Goal: Find contact information: Find contact information

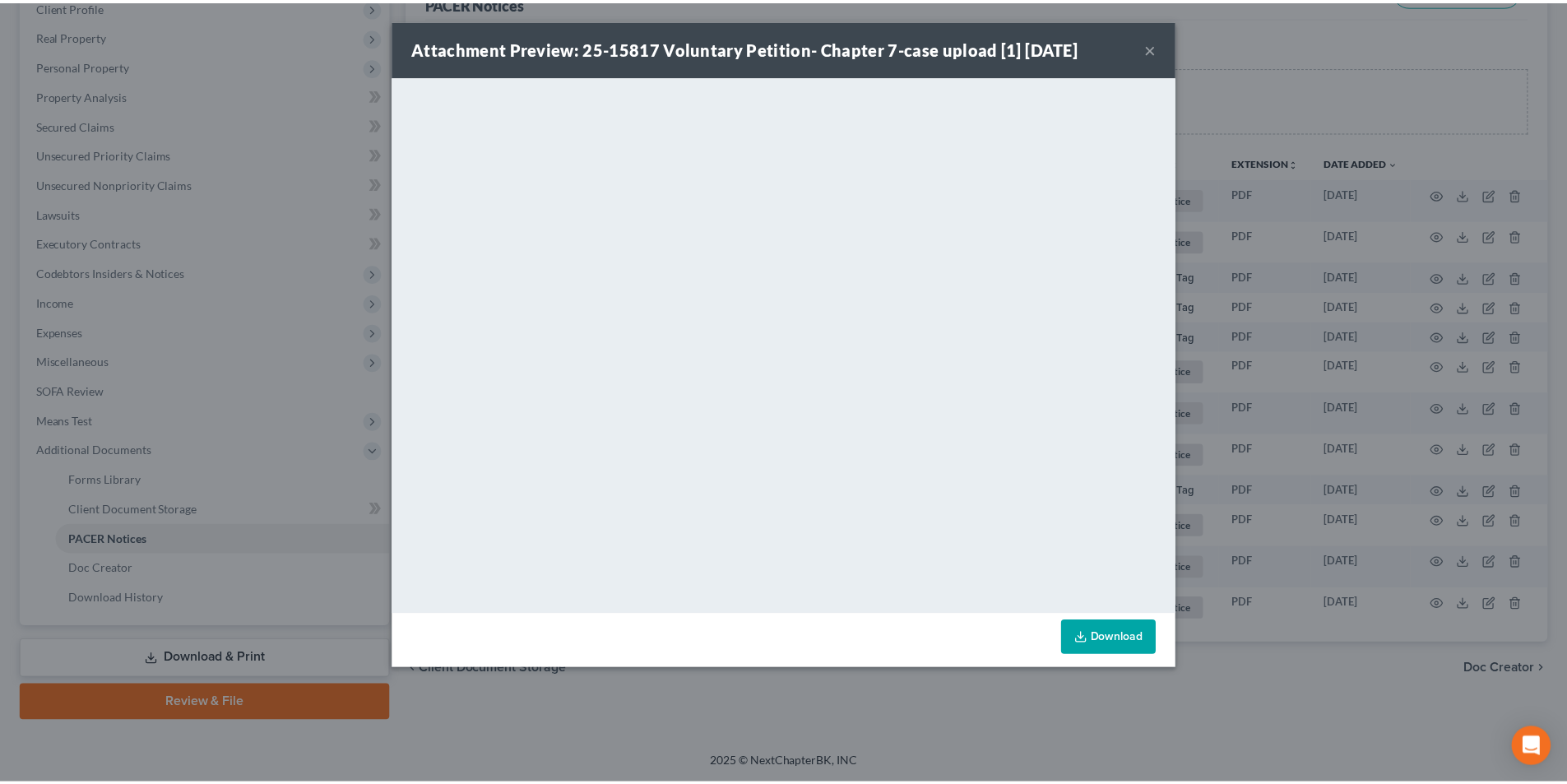
scroll to position [239, 0]
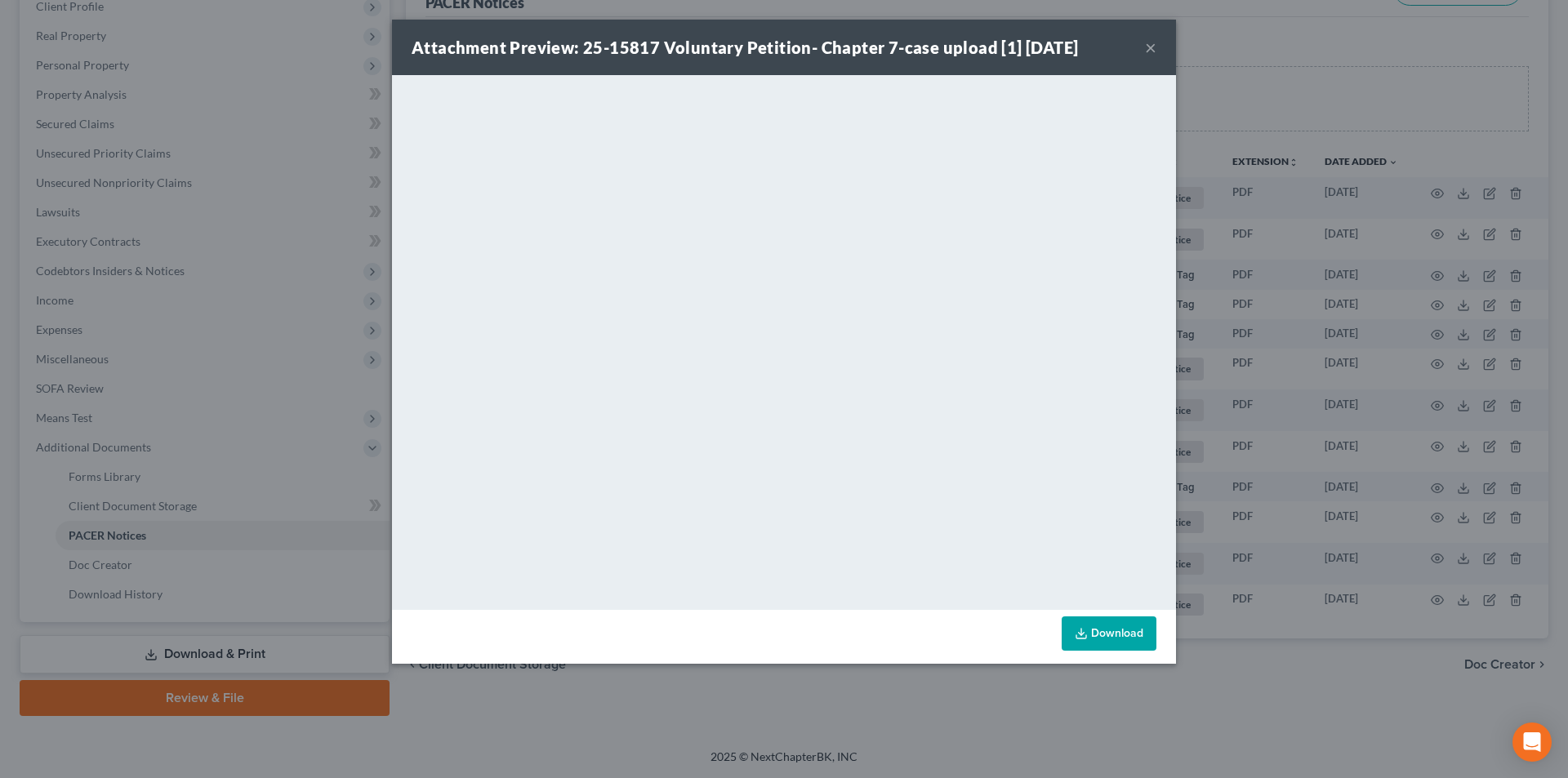
click at [1150, 51] on button "×" at bounding box center [1151, 47] width 12 height 19
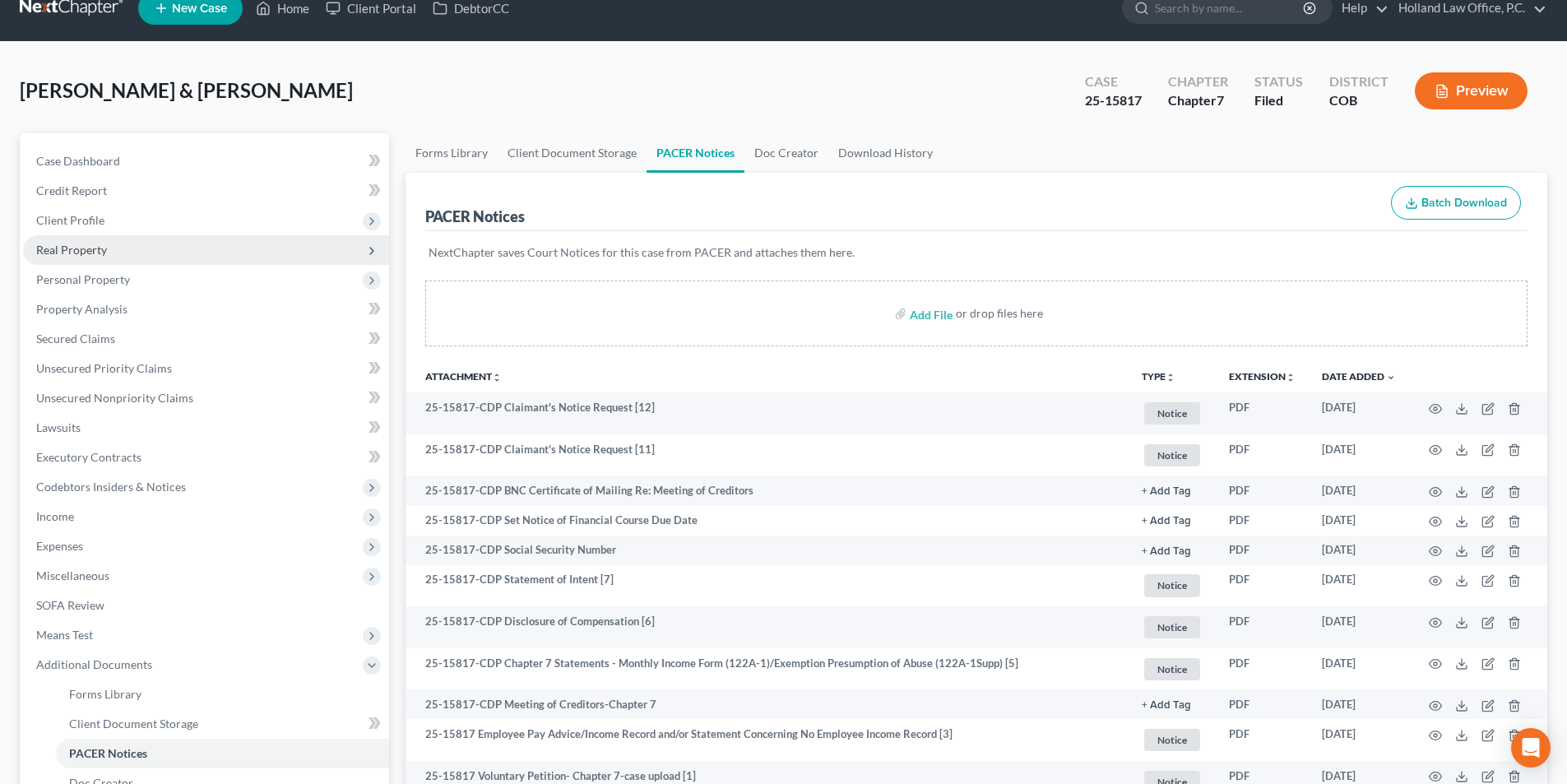
scroll to position [0, 0]
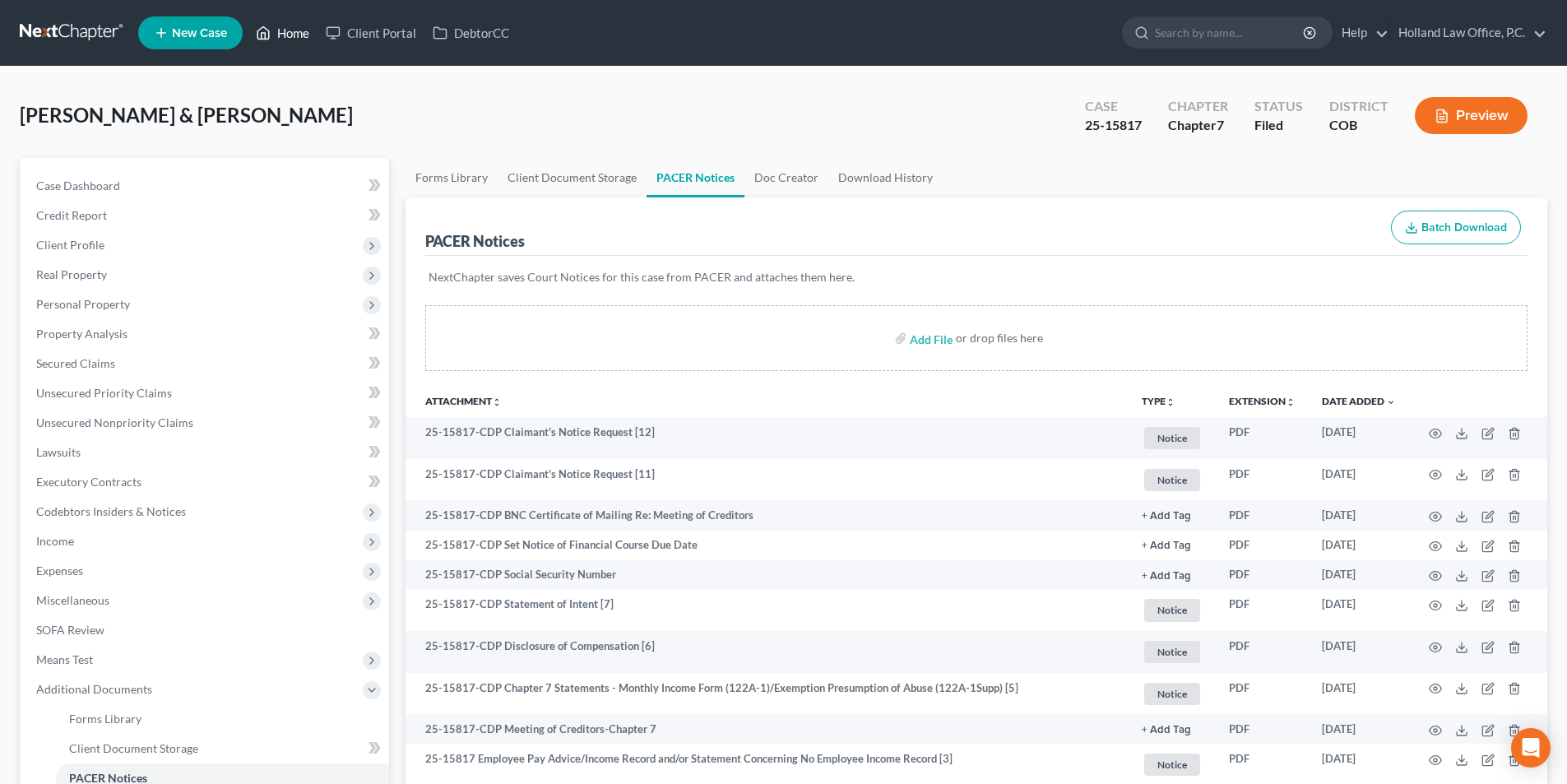
click at [287, 32] on link "Home" at bounding box center [282, 32] width 70 height 30
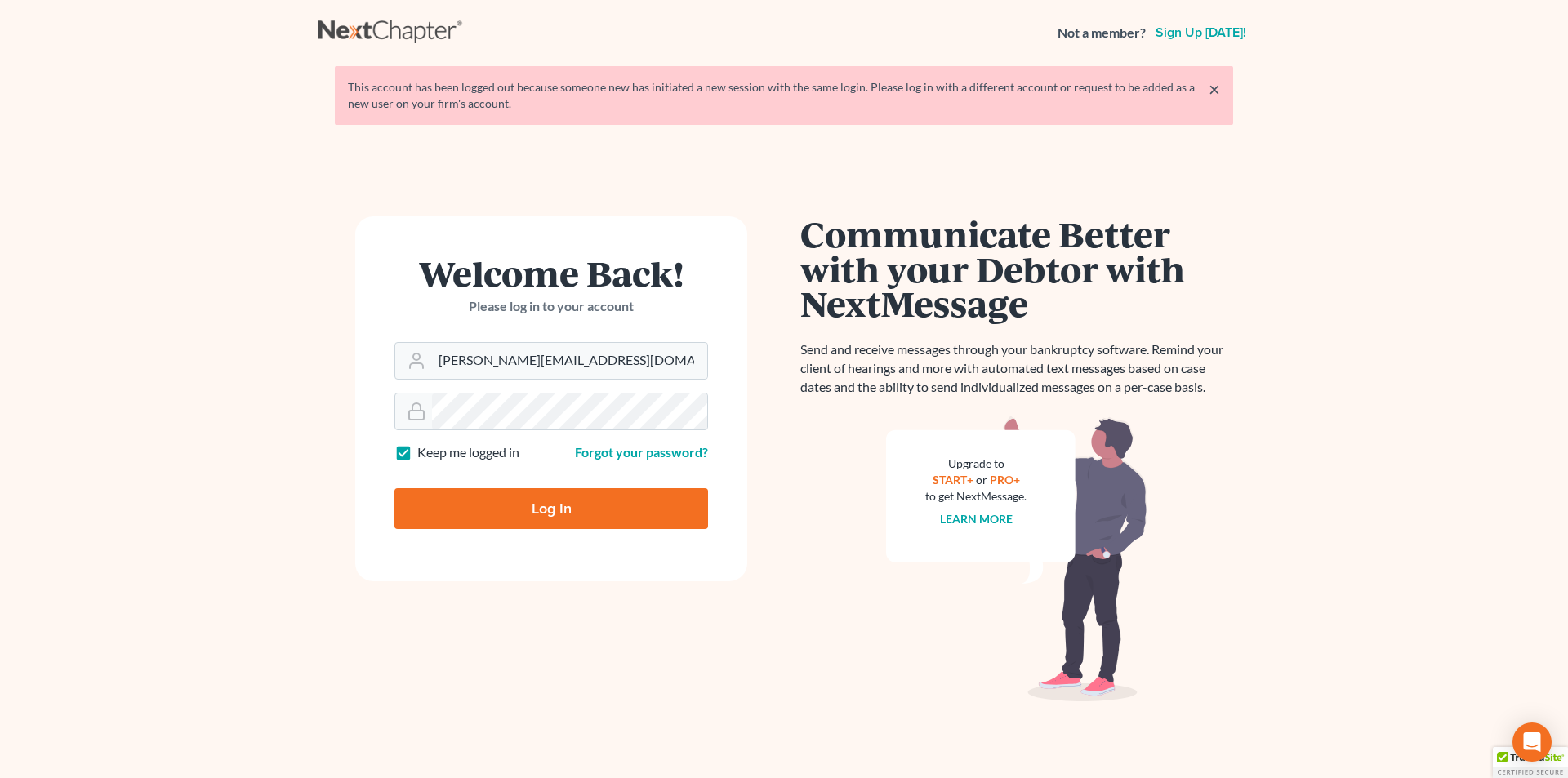
click at [502, 507] on input "Log In" at bounding box center [551, 508] width 314 height 41
type input "Thinking..."
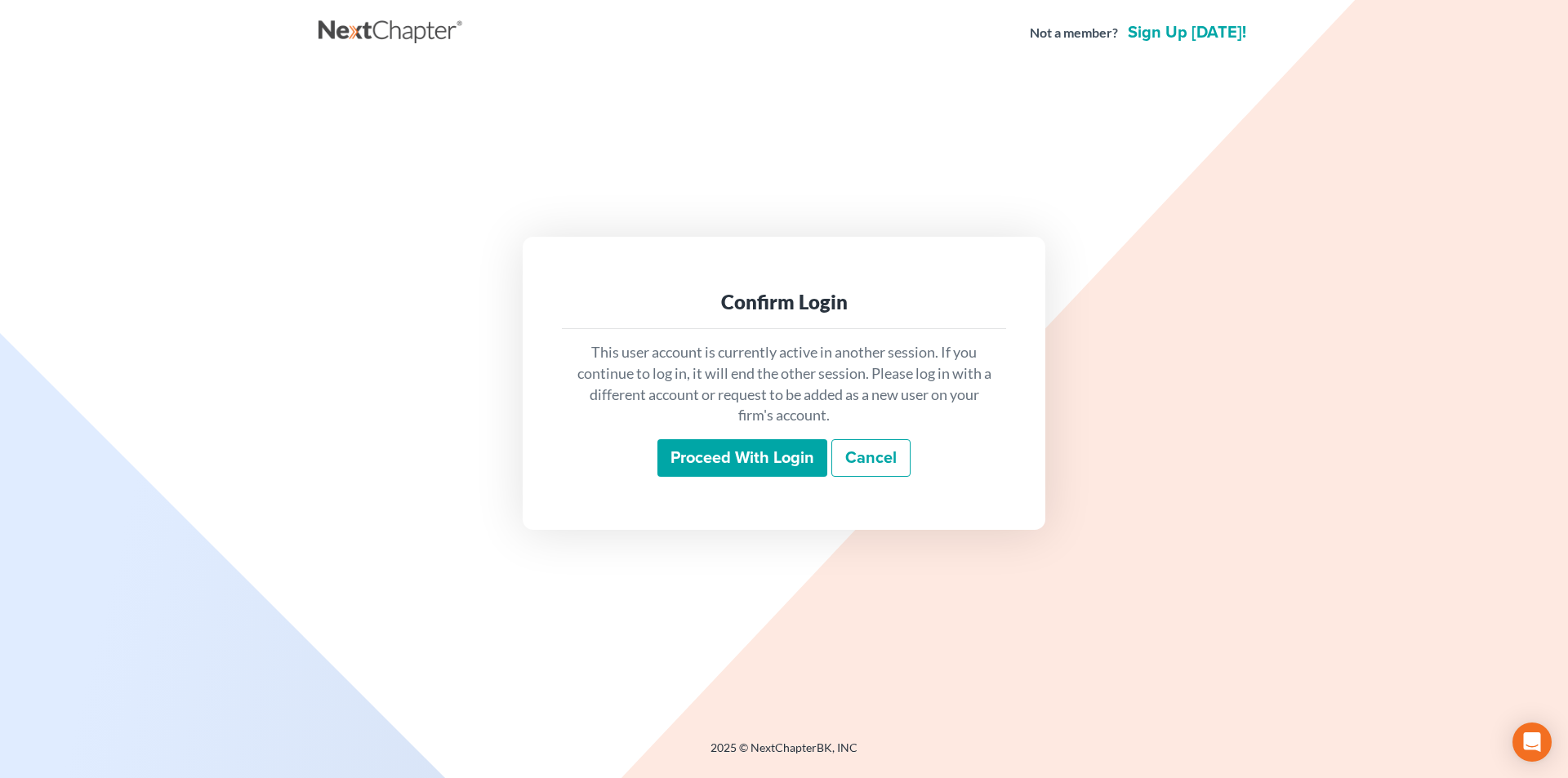
click at [716, 462] on input "Proceed with login" at bounding box center [742, 457] width 170 height 37
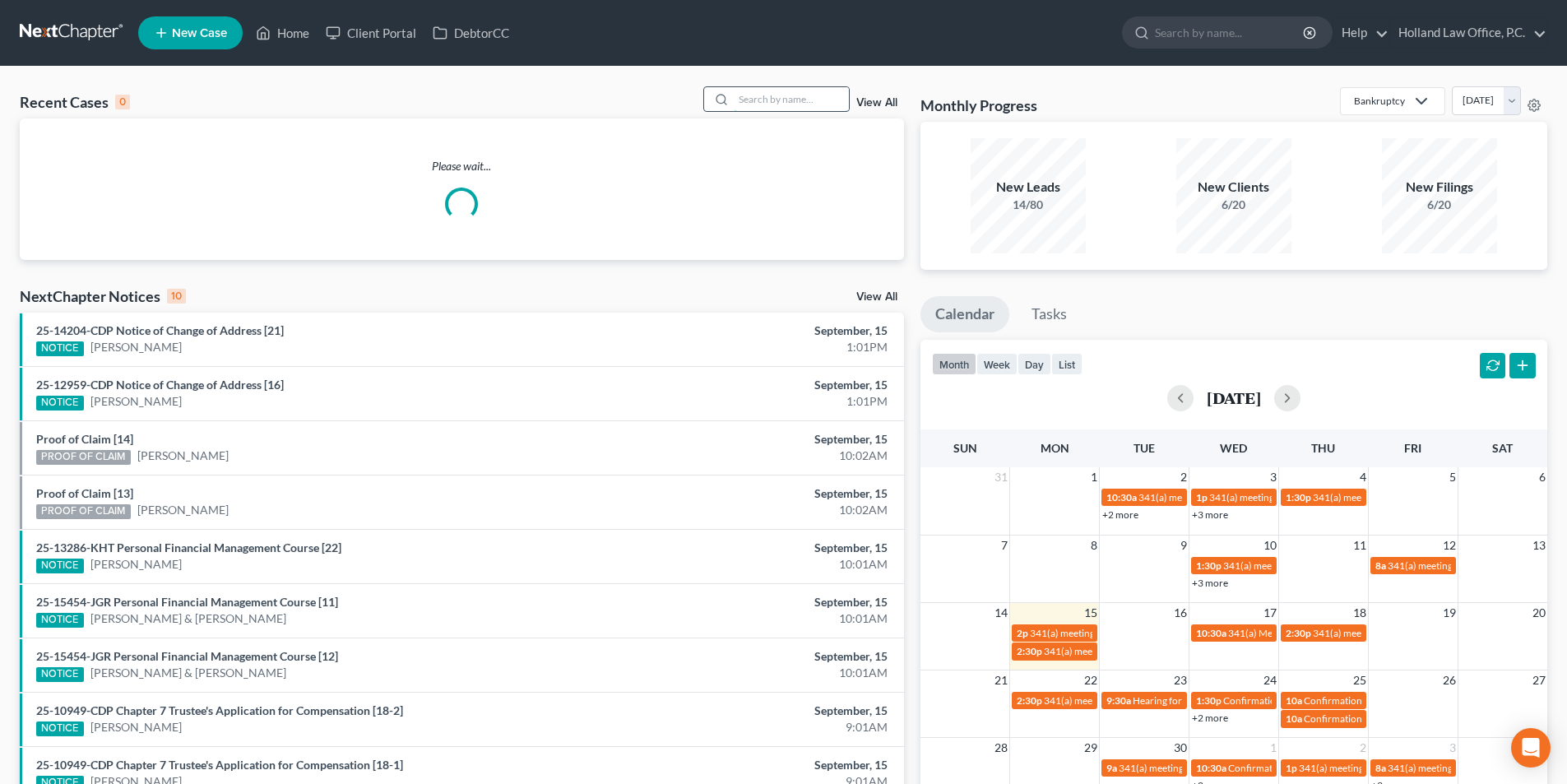
click at [764, 95] on input "search" at bounding box center [791, 99] width 115 height 24
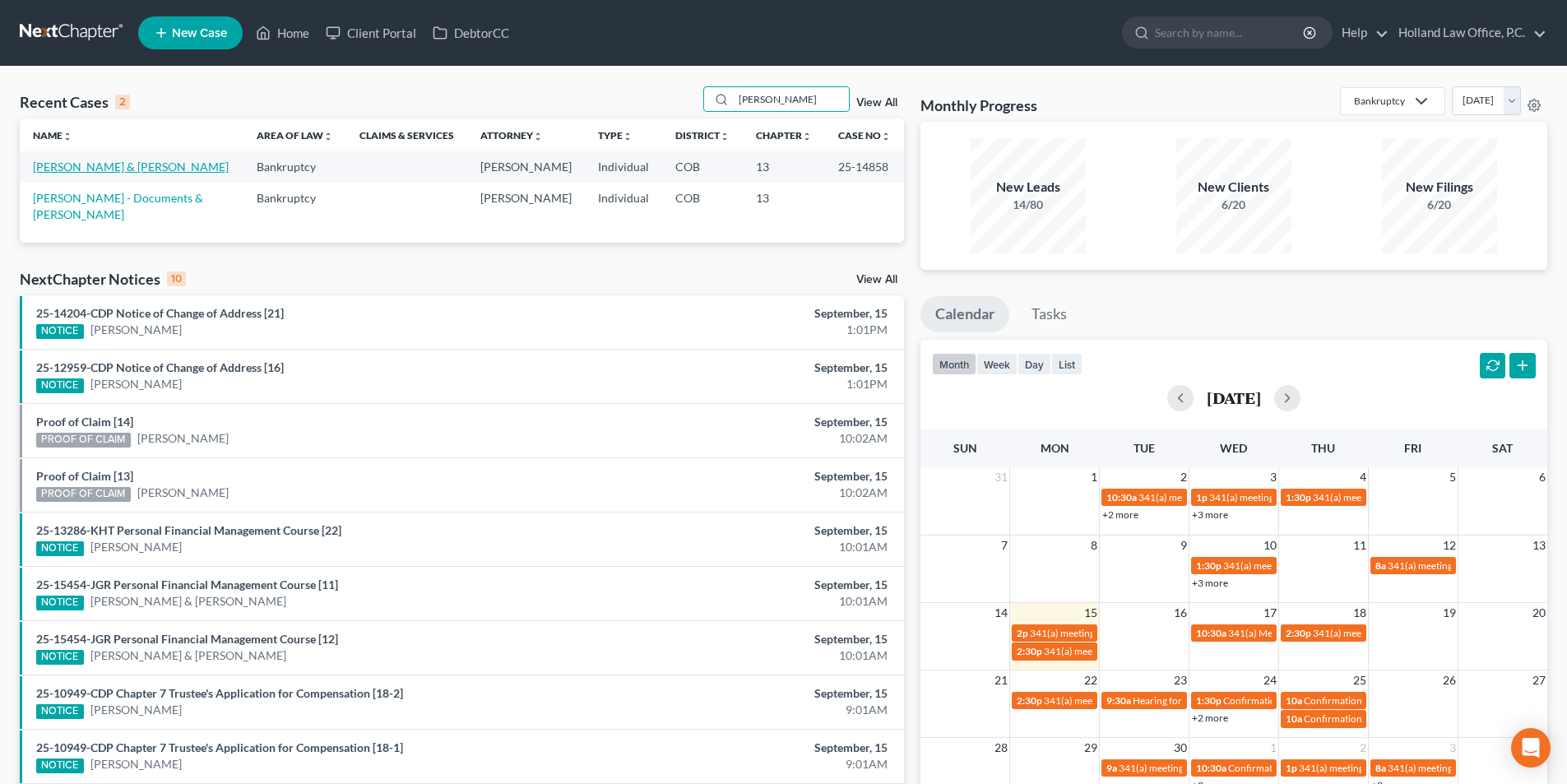
type input "wallace"
click at [70, 170] on link "Wallace, Michael & Cindy" at bounding box center [131, 166] width 196 height 14
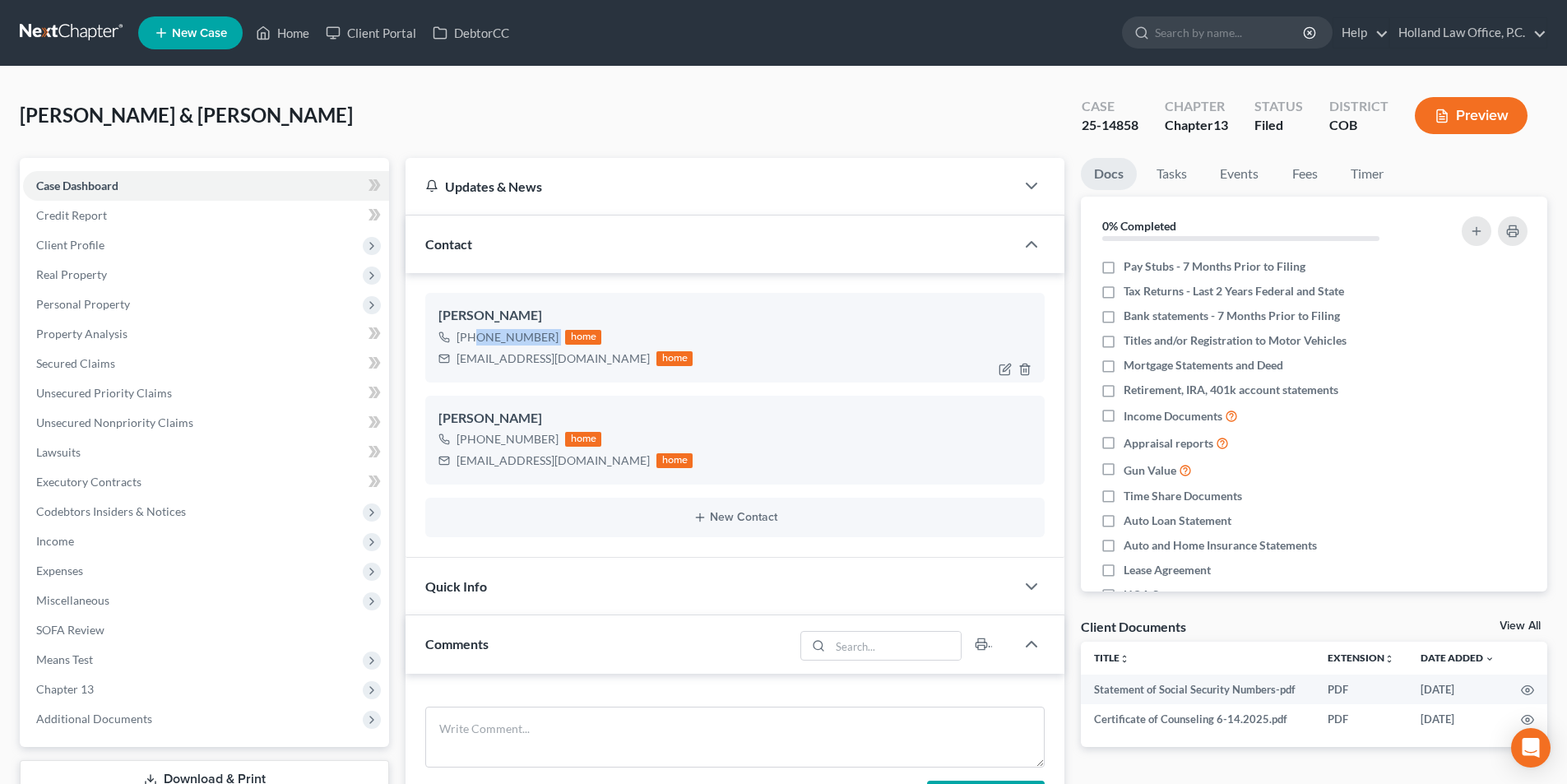
drag, startPoint x: 554, startPoint y: 339, endPoint x: 472, endPoint y: 337, distance: 82.0
click at [472, 337] on div "+1 (916) 801-3991 home" at bounding box center [565, 337] width 254 height 21
